Goal: Information Seeking & Learning: Find specific page/section

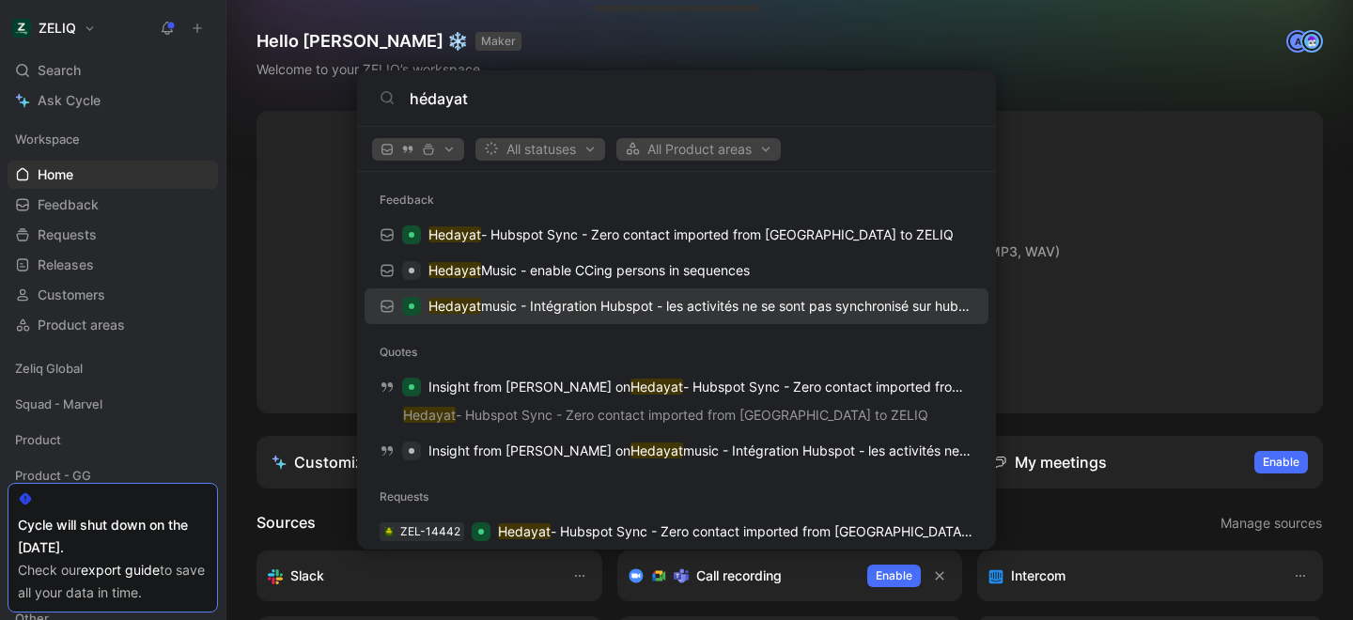
type input "hédayat"
click at [557, 316] on p "Hedayat music - Intégration Hubspot - les activités ne se sont pas synchronisé …" at bounding box center [701, 306] width 545 height 23
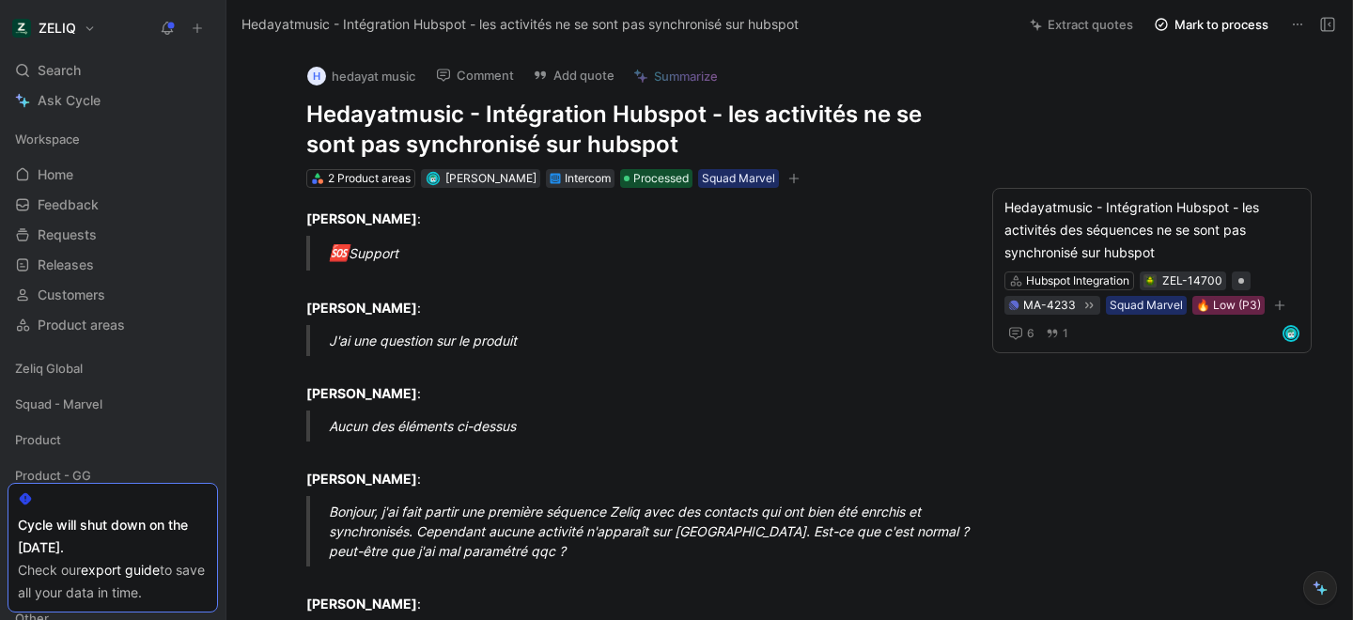
click at [409, 115] on h1 "Hedayatmusic - Intégration Hubspot - les activités ne se sont pas synchronisé s…" at bounding box center [631, 130] width 650 height 60
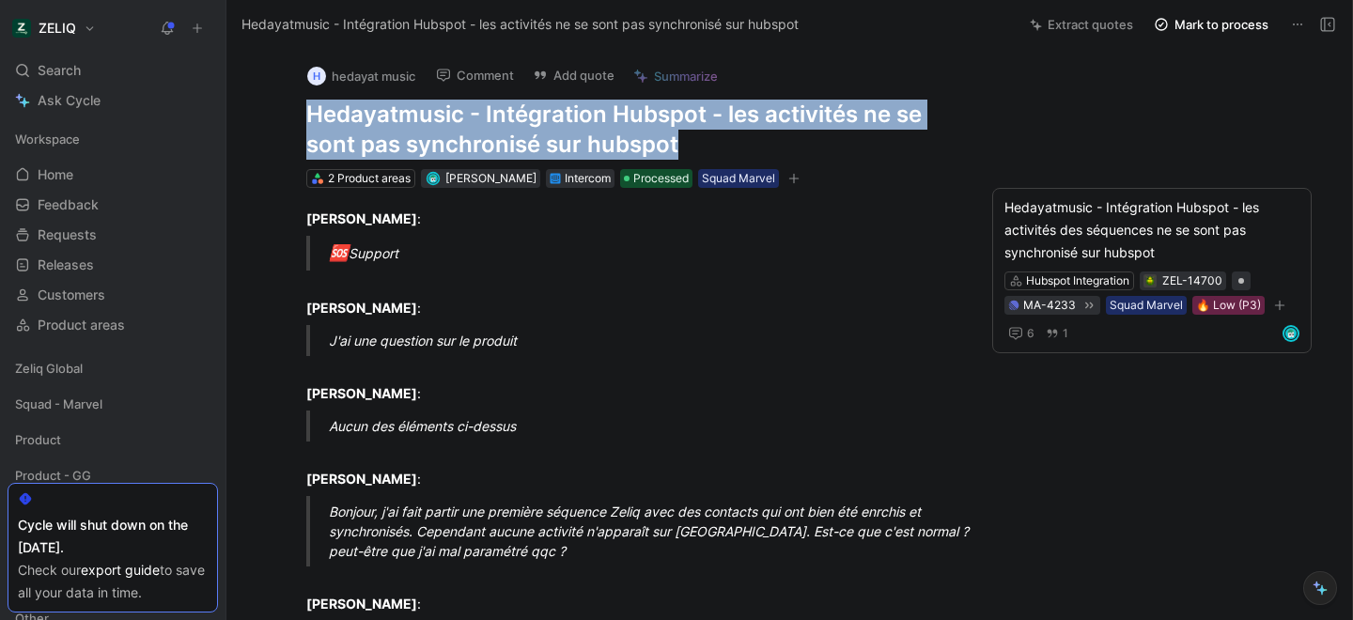
click at [409, 115] on h1 "Hedayatmusic - Intégration Hubspot - les activités ne se sont pas synchronisé s…" at bounding box center [631, 130] width 650 height 60
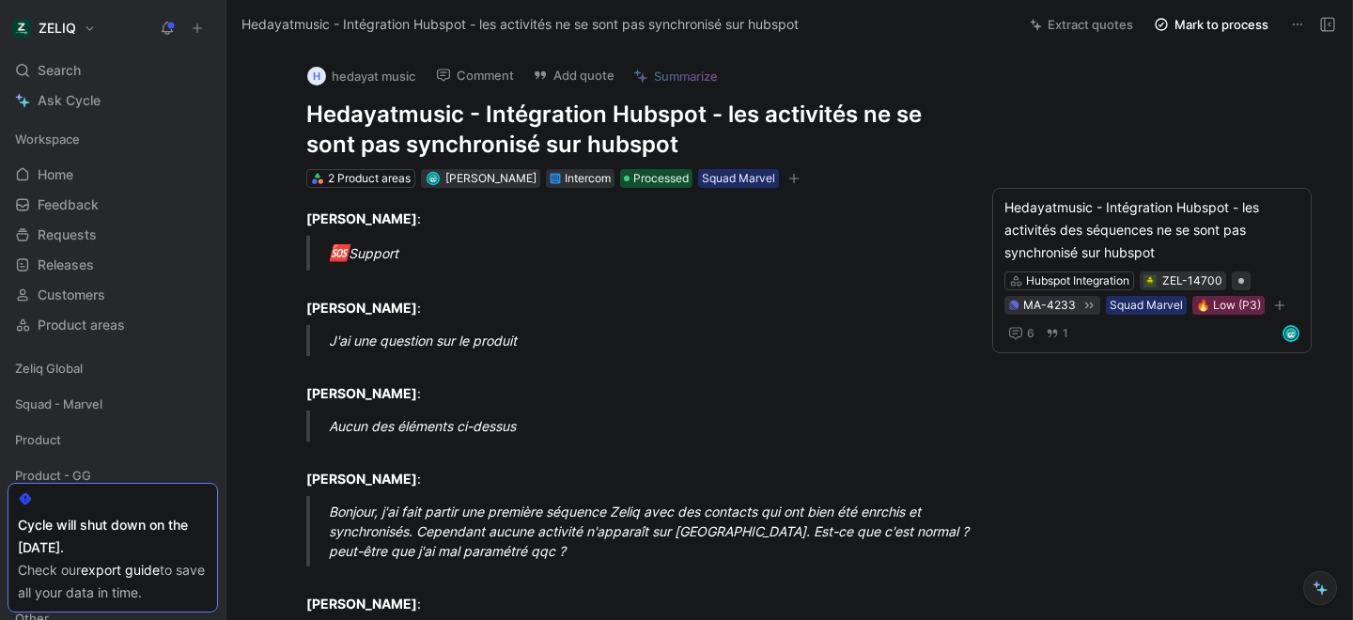
click at [439, 114] on h1 "Hedayatmusic - Intégration Hubspot - les activités ne se sont pas synchronisé s…" at bounding box center [631, 130] width 650 height 60
copy h1 "Hedayatmusic"
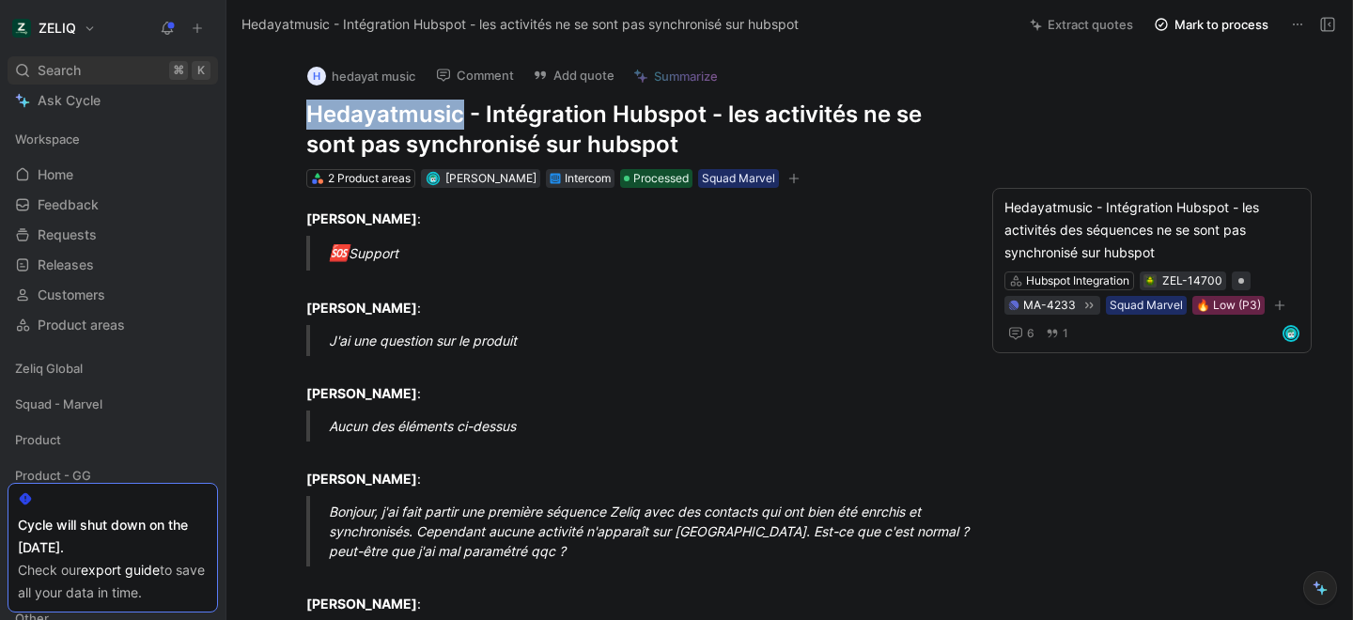
click at [107, 67] on div "Search ⌘ K" at bounding box center [113, 70] width 210 height 28
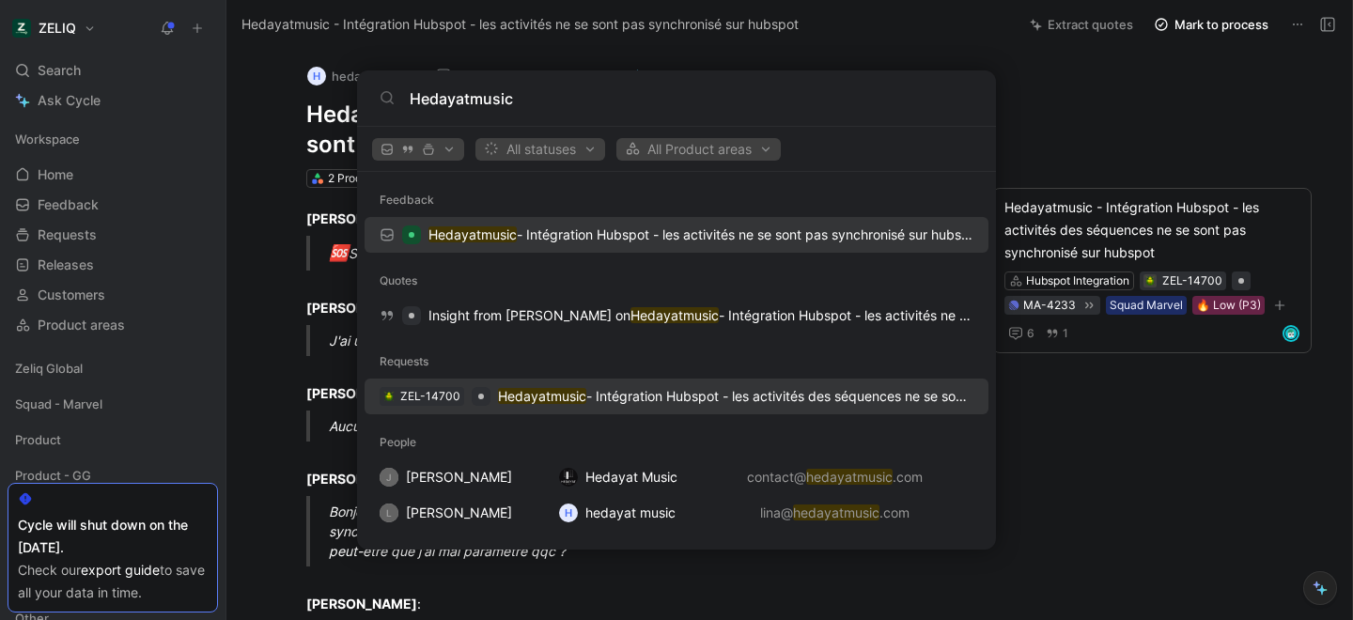
type input "Hedayatmusic"
click at [596, 409] on div "ZEL-14700 Hedayatmusic - Intégration Hubspot - les activités des séquences ne s…" at bounding box center [676, 397] width 613 height 34
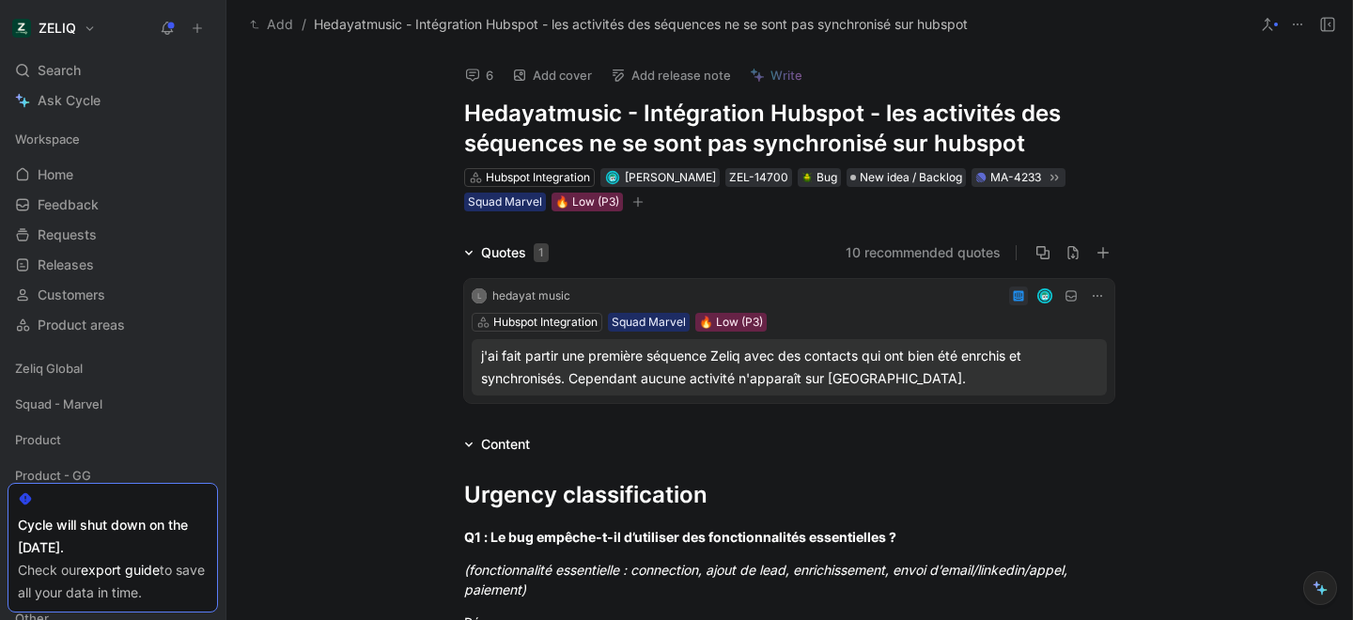
scroll to position [55, 0]
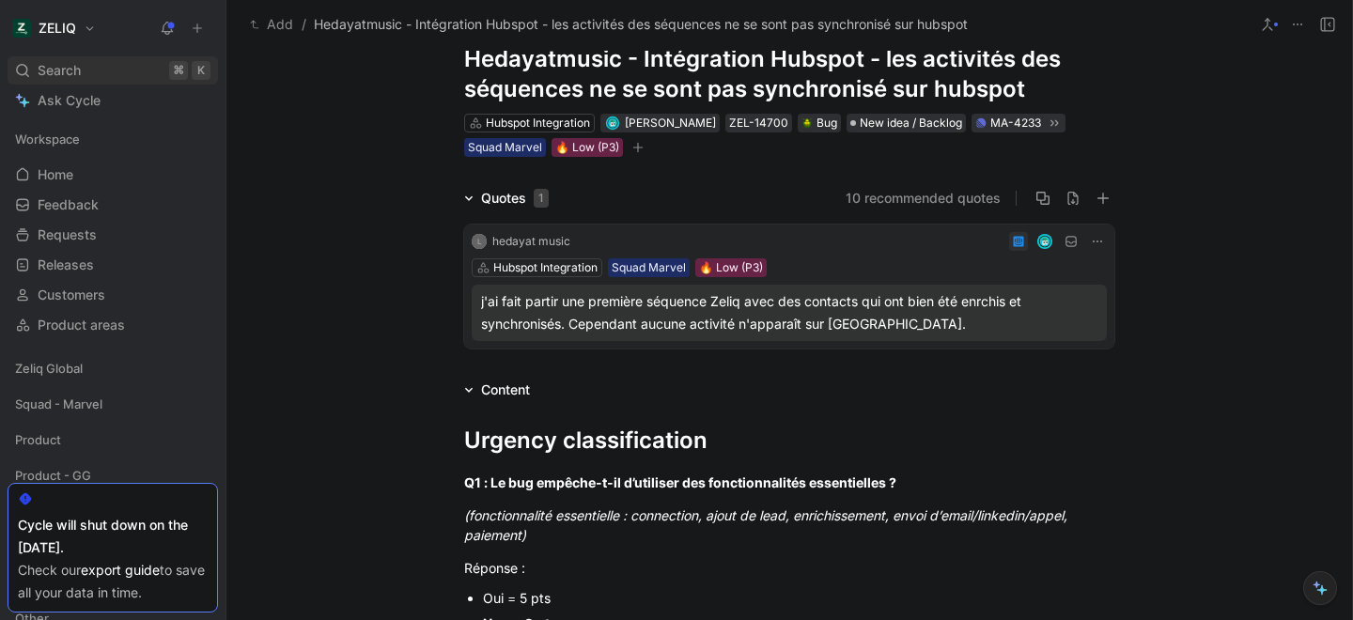
click at [89, 73] on div "Search ⌘ K" at bounding box center [113, 70] width 210 height 28
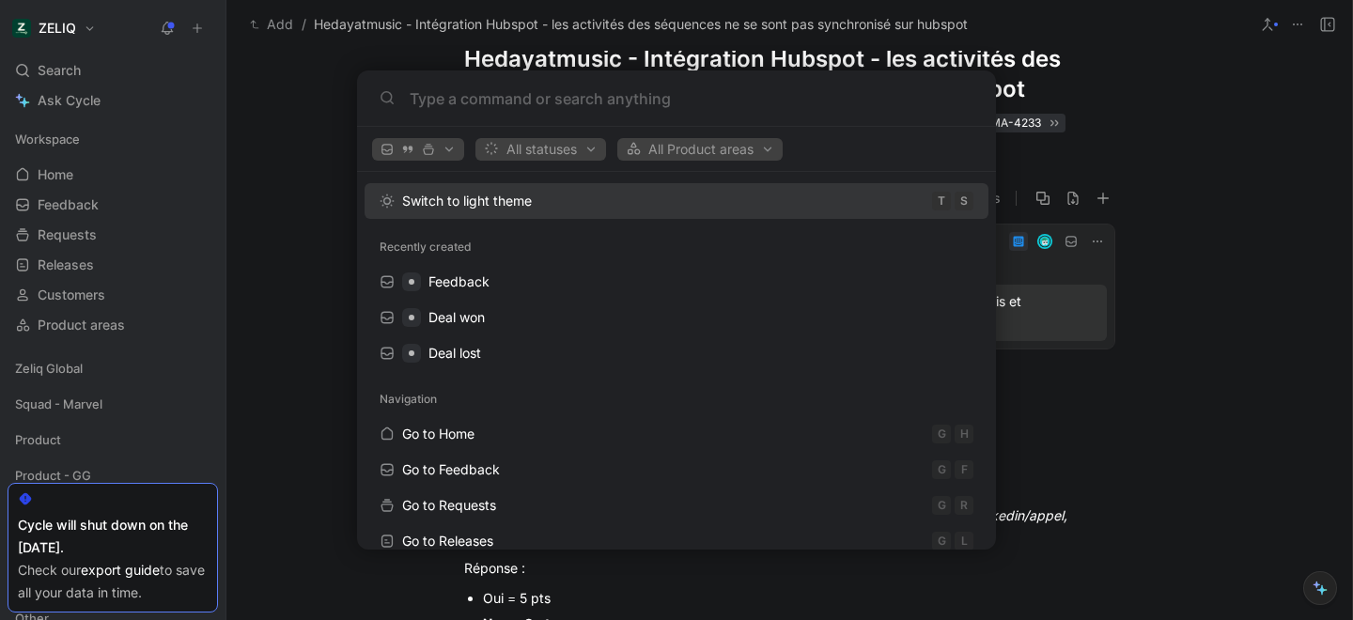
click at [231, 541] on body "ZELIQ Search ⌘ K Ask Cycle Workspace Home G then H Feedback G then F Requests G…" at bounding box center [676, 310] width 1353 height 620
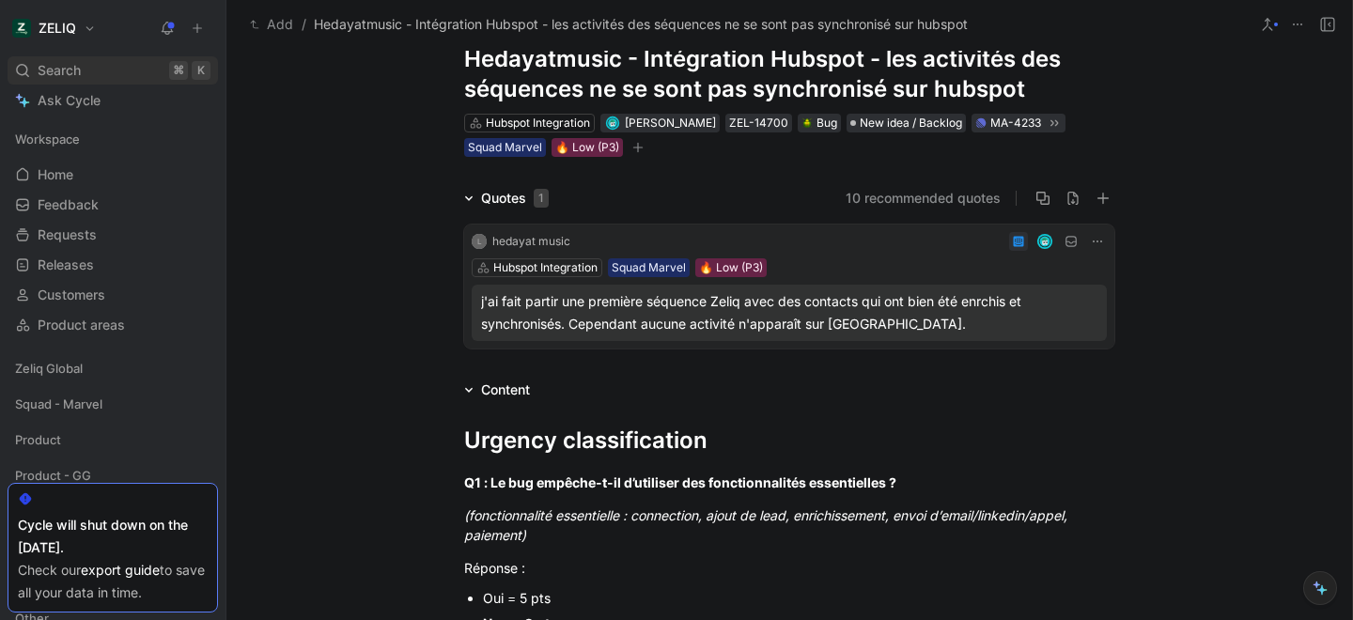
click at [95, 76] on div "Search ⌘ K" at bounding box center [113, 70] width 210 height 28
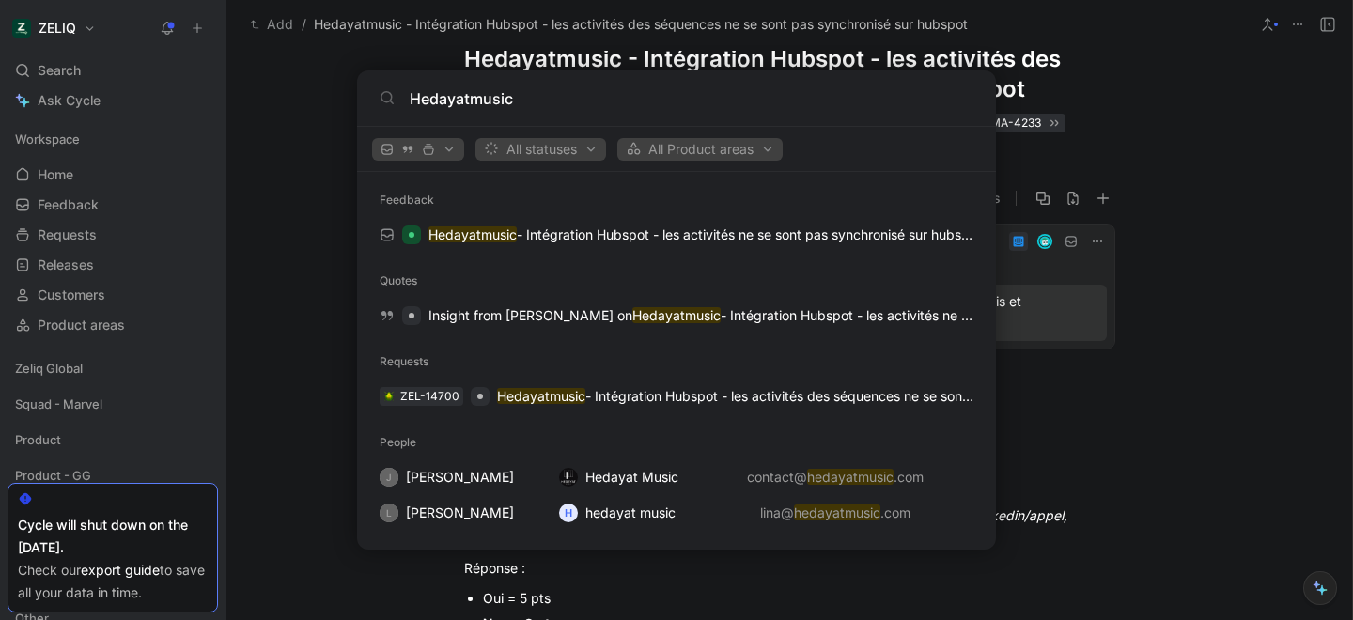
click at [467, 101] on input "Hedayatmusic" at bounding box center [692, 98] width 564 height 23
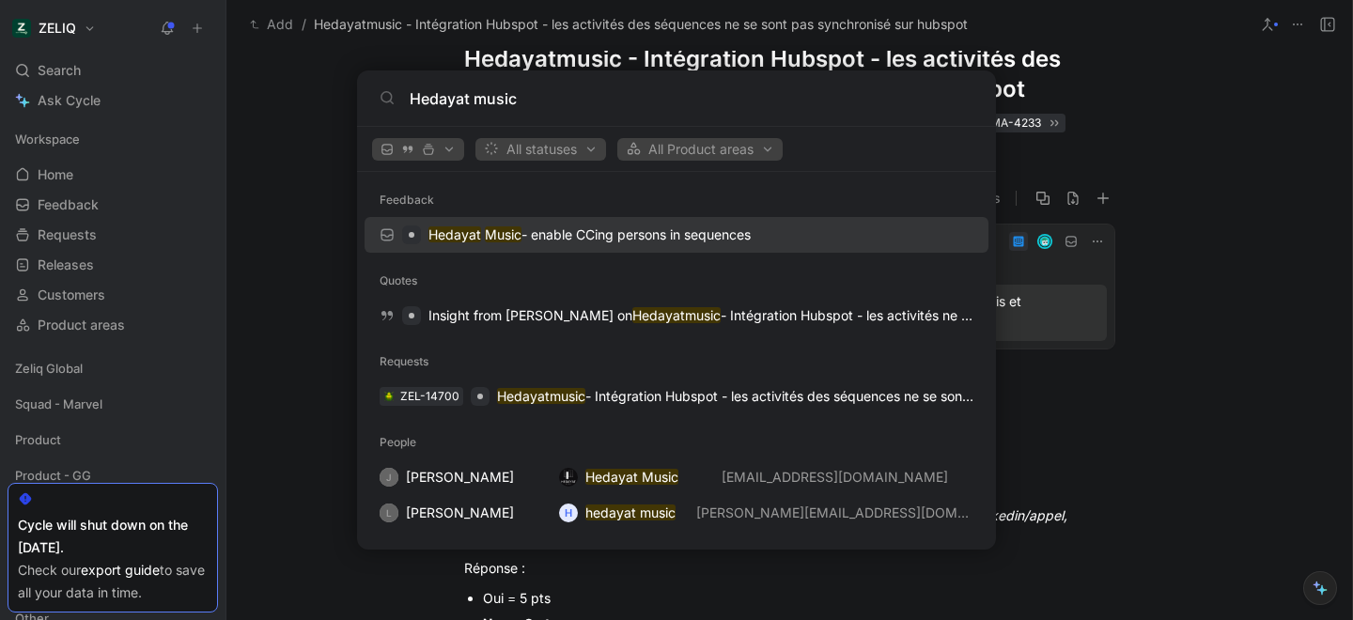
type input "Hedayat music"
click at [601, 241] on p "Hedayat Music - enable CCing persons in sequences" at bounding box center [590, 235] width 322 height 23
